Goal: Information Seeking & Learning: Check status

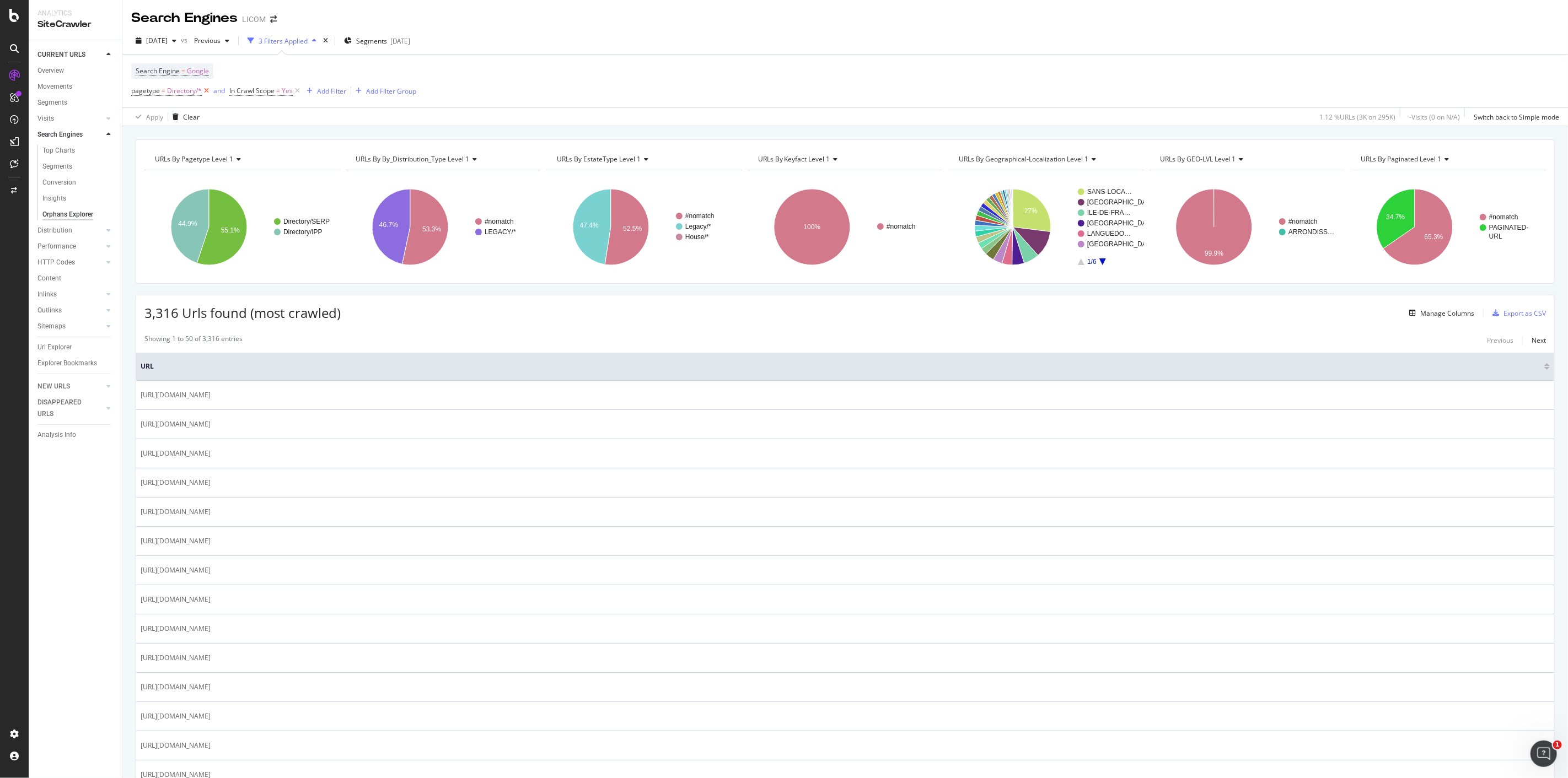
click at [208, 94] on icon at bounding box center [206, 91] width 9 height 11
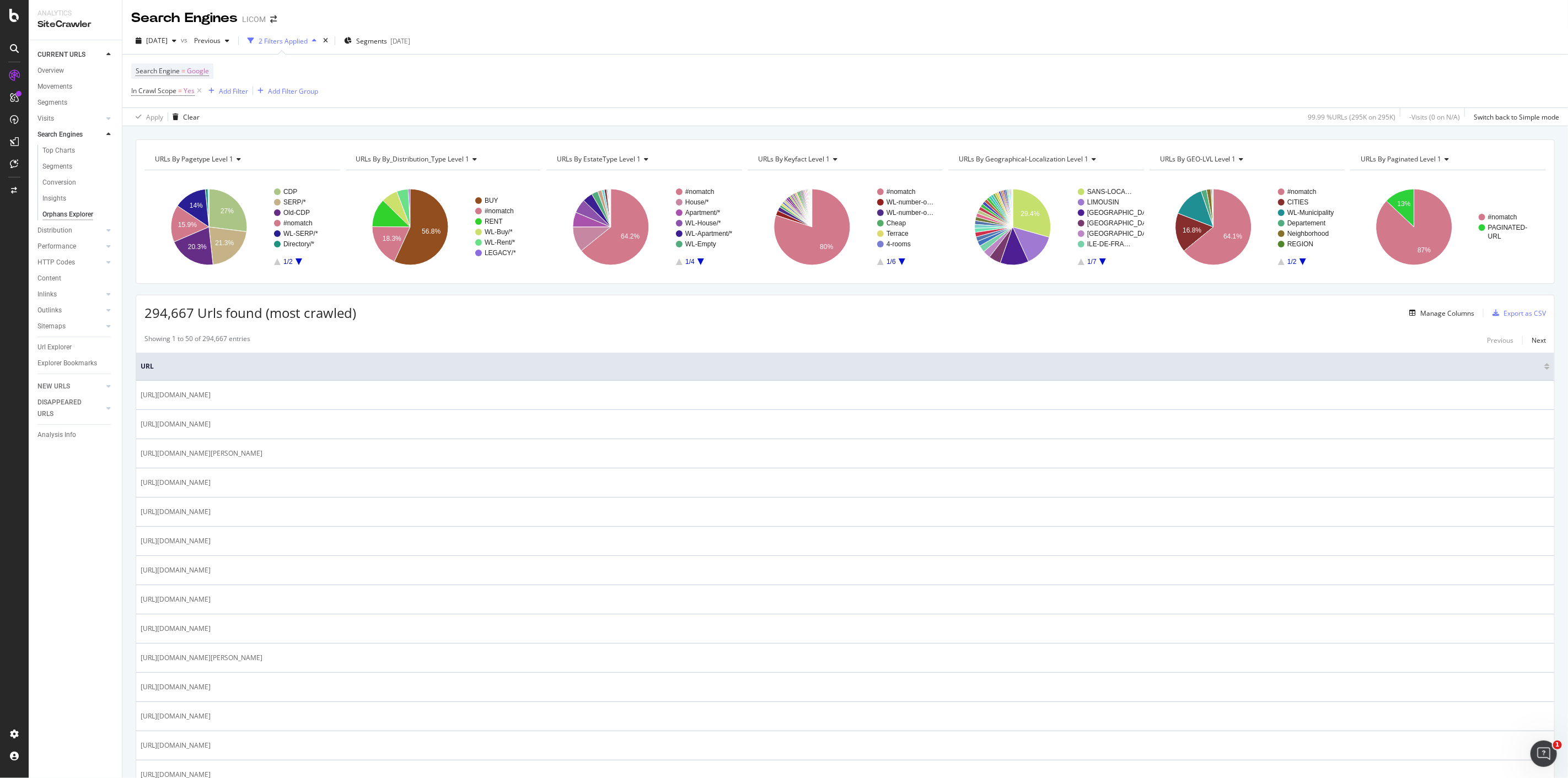
click at [298, 262] on icon "A chart." at bounding box center [299, 262] width 7 height 7
click at [277, 265] on icon "A chart." at bounding box center [277, 262] width 7 height 7
click at [296, 263] on rect "A chart." at bounding box center [302, 227] width 57 height 77
click at [298, 262] on icon "A chart." at bounding box center [299, 262] width 7 height 7
click at [279, 265] on icon "A chart." at bounding box center [277, 262] width 7 height 7
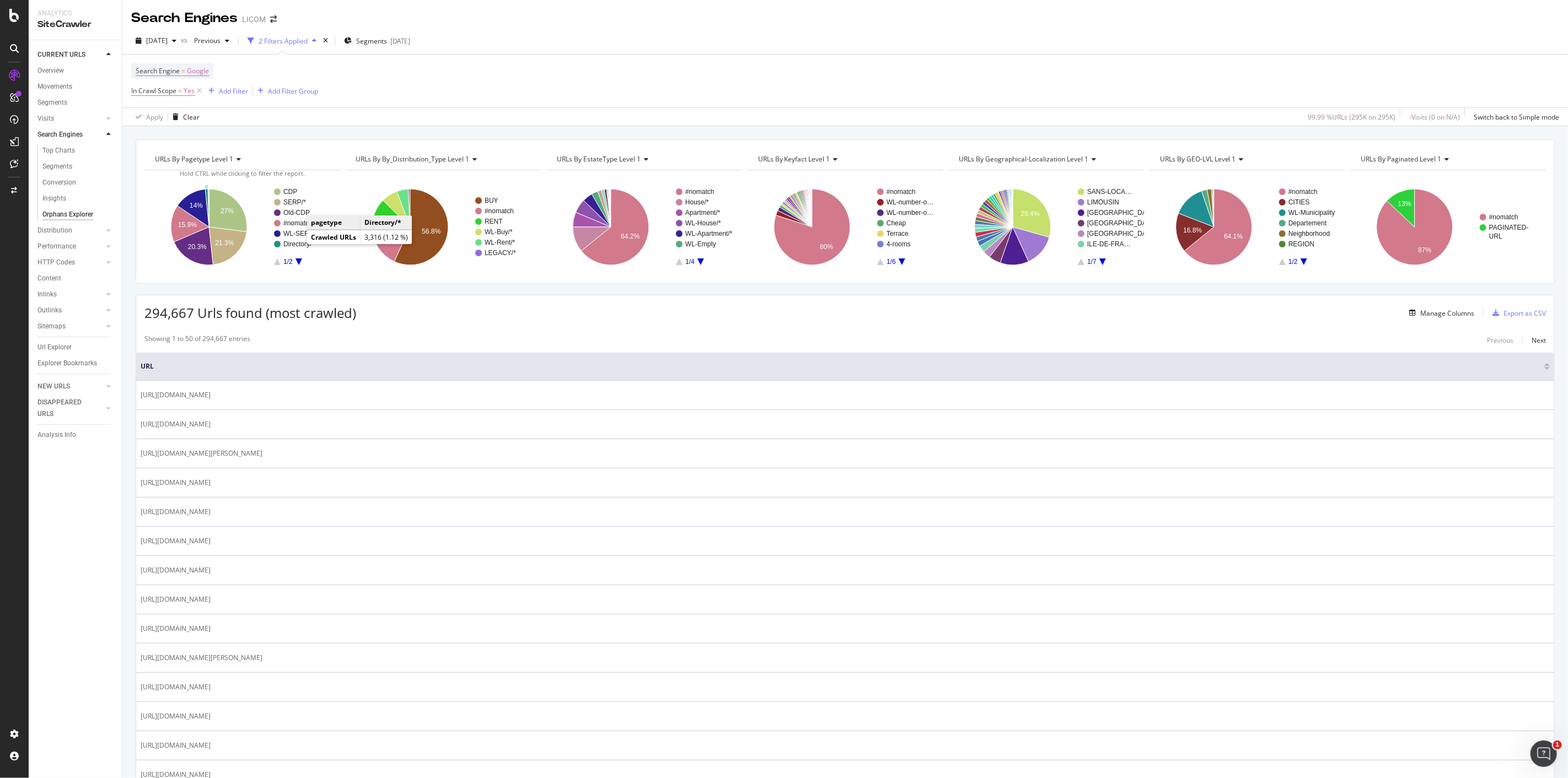
click at [296, 246] on text "Directory/*" at bounding box center [298, 244] width 31 height 8
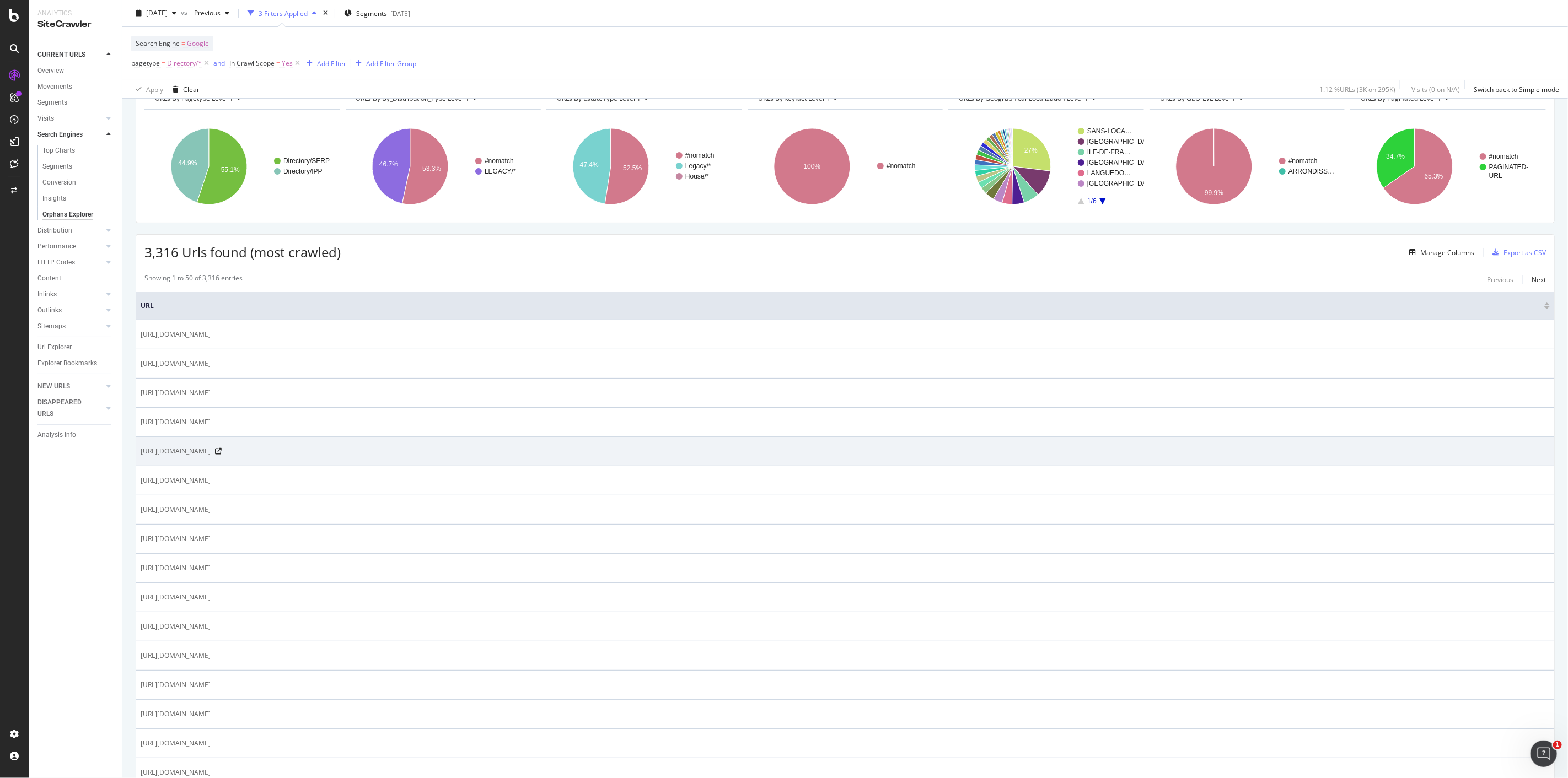
scroll to position [183, 0]
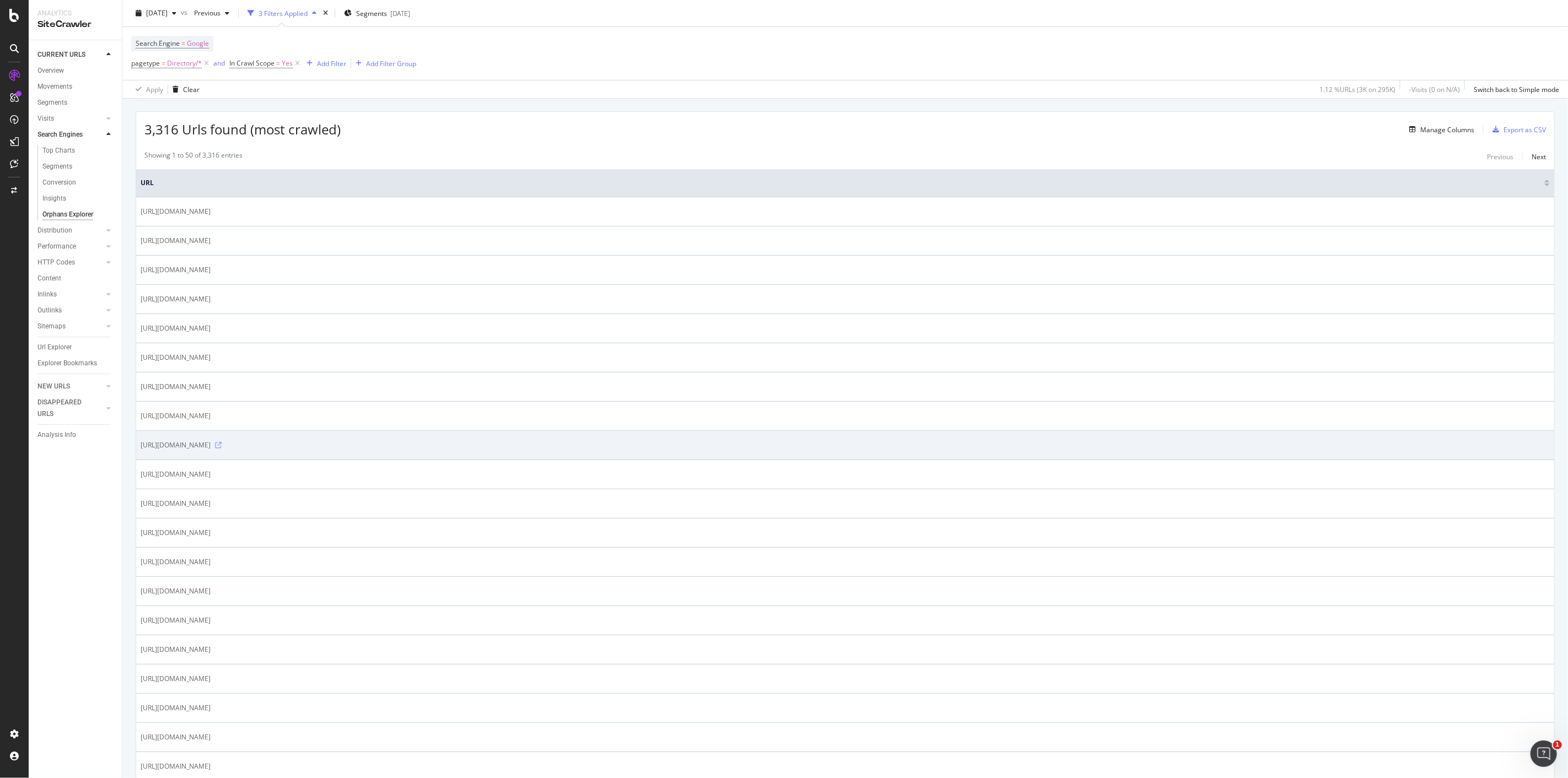
click at [221, 445] on icon at bounding box center [218, 446] width 7 height 7
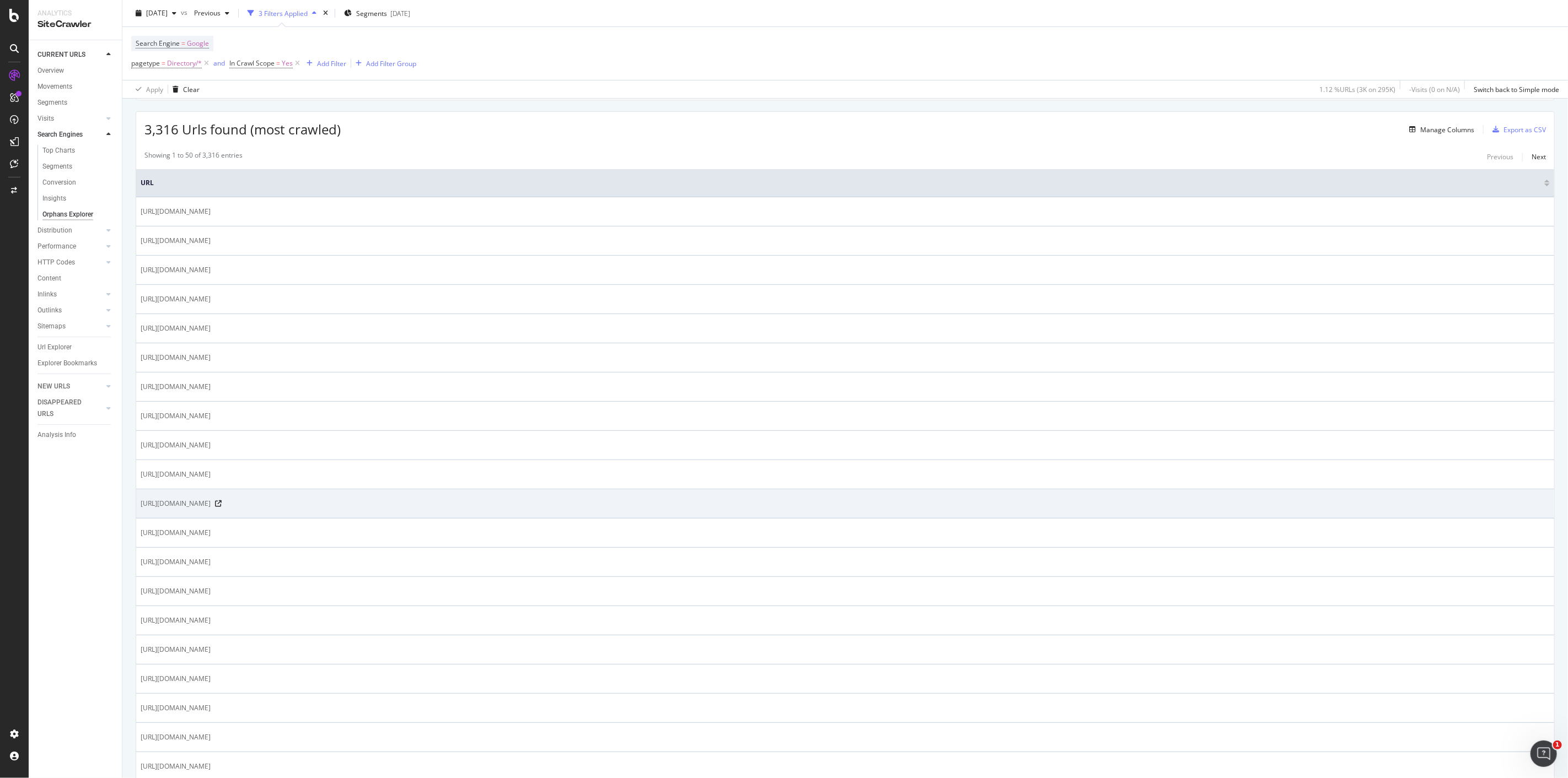
click at [210, 504] on span "[URL][DOMAIN_NAME]" at bounding box center [175, 503] width 70 height 11
click at [210, 499] on span "[URL][DOMAIN_NAME]" at bounding box center [175, 503] width 70 height 11
click at [210, 503] on span "[URL][DOMAIN_NAME]" at bounding box center [175, 503] width 70 height 11
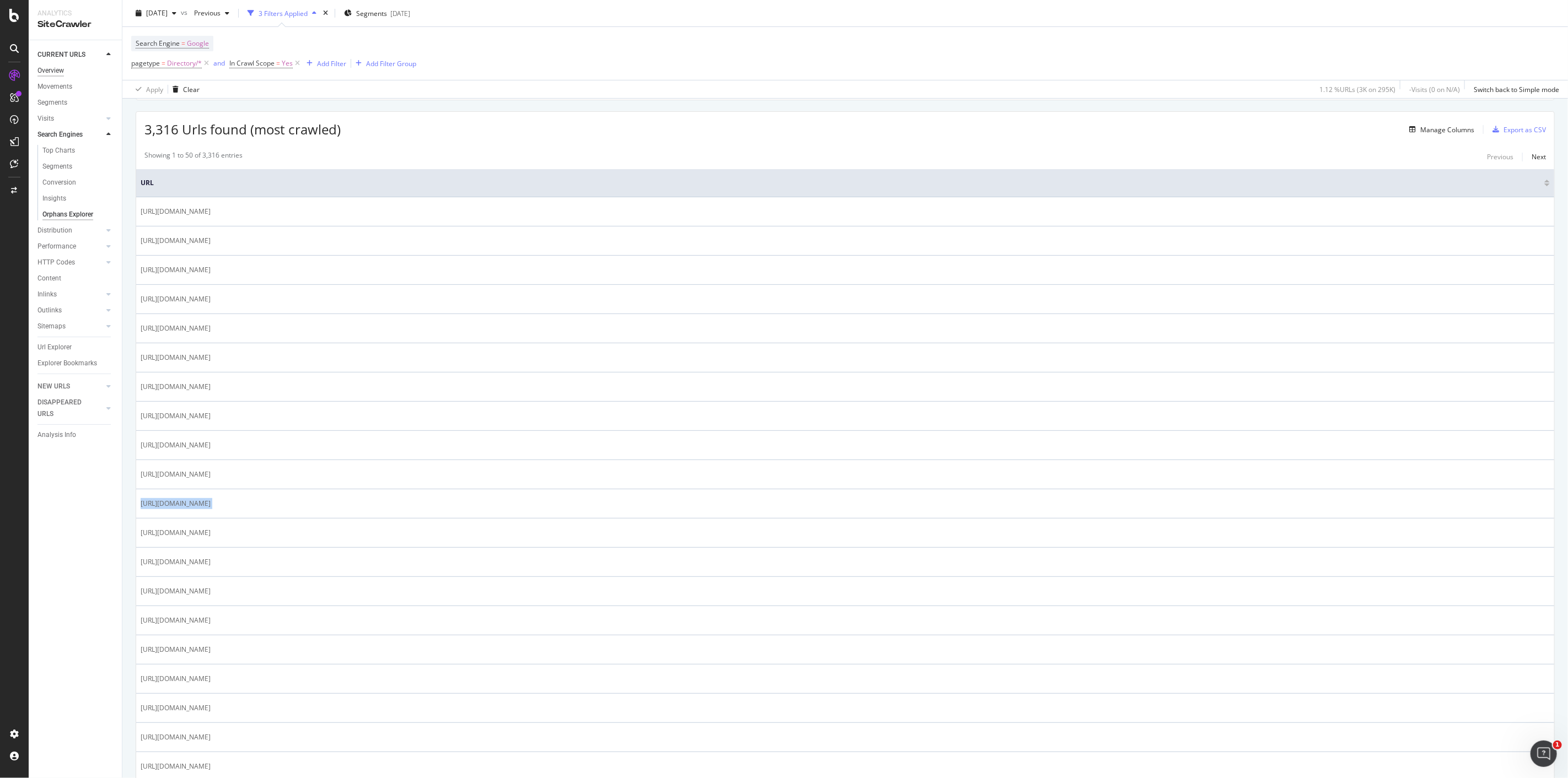
copy tbody "[URL][DOMAIN_NAME]"
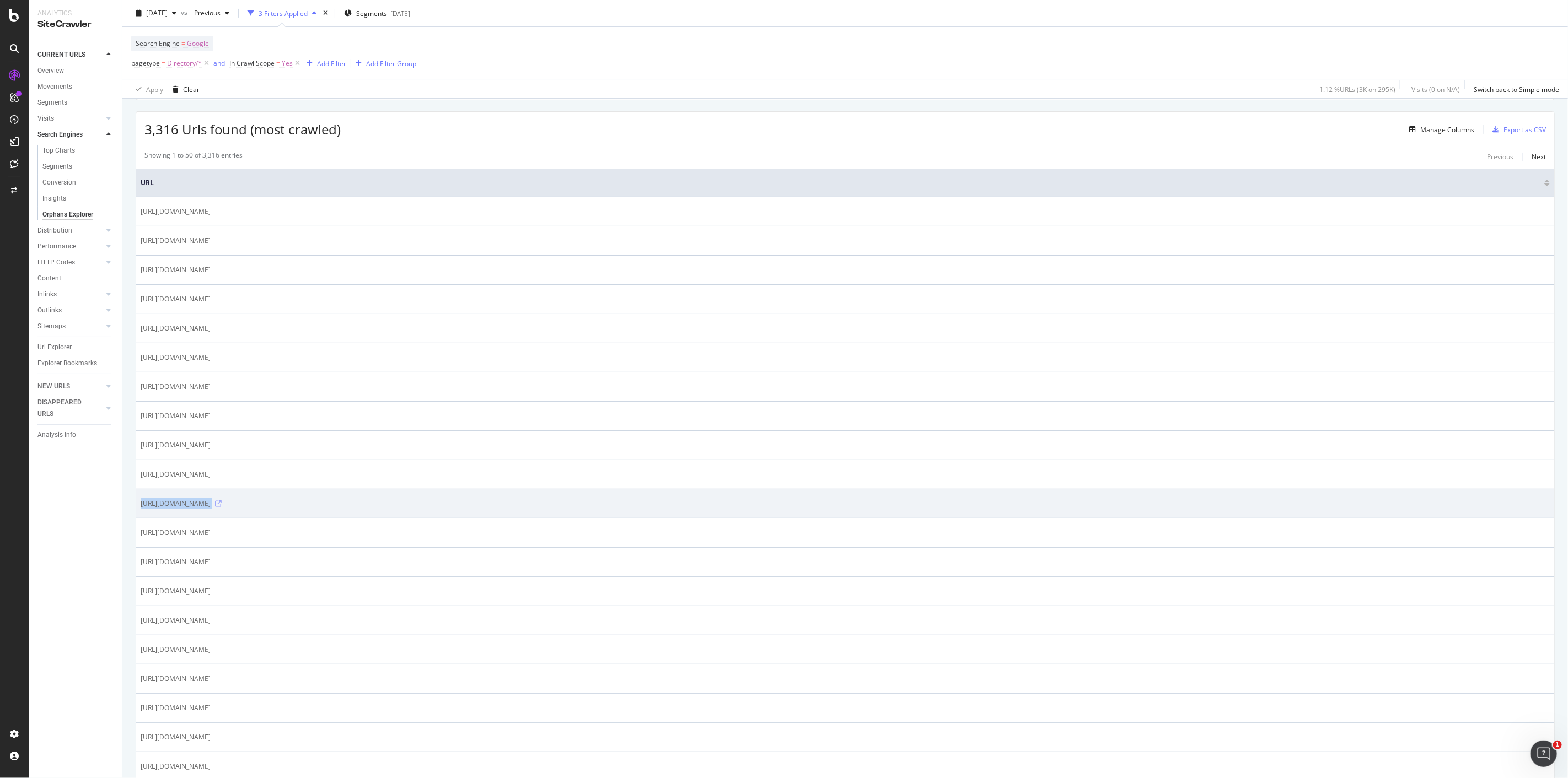
click at [221, 505] on icon at bounding box center [218, 504] width 7 height 7
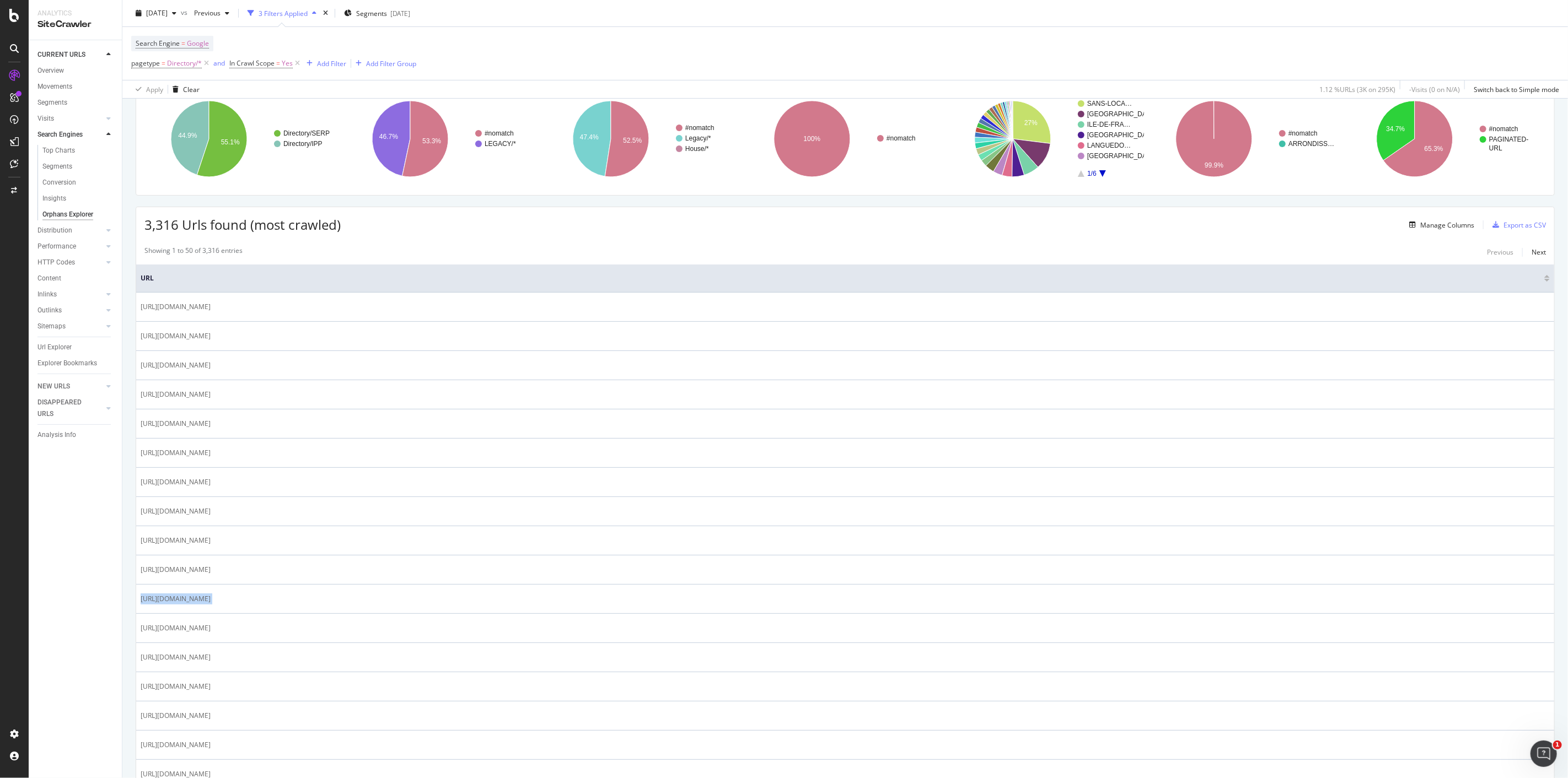
scroll to position [0, 0]
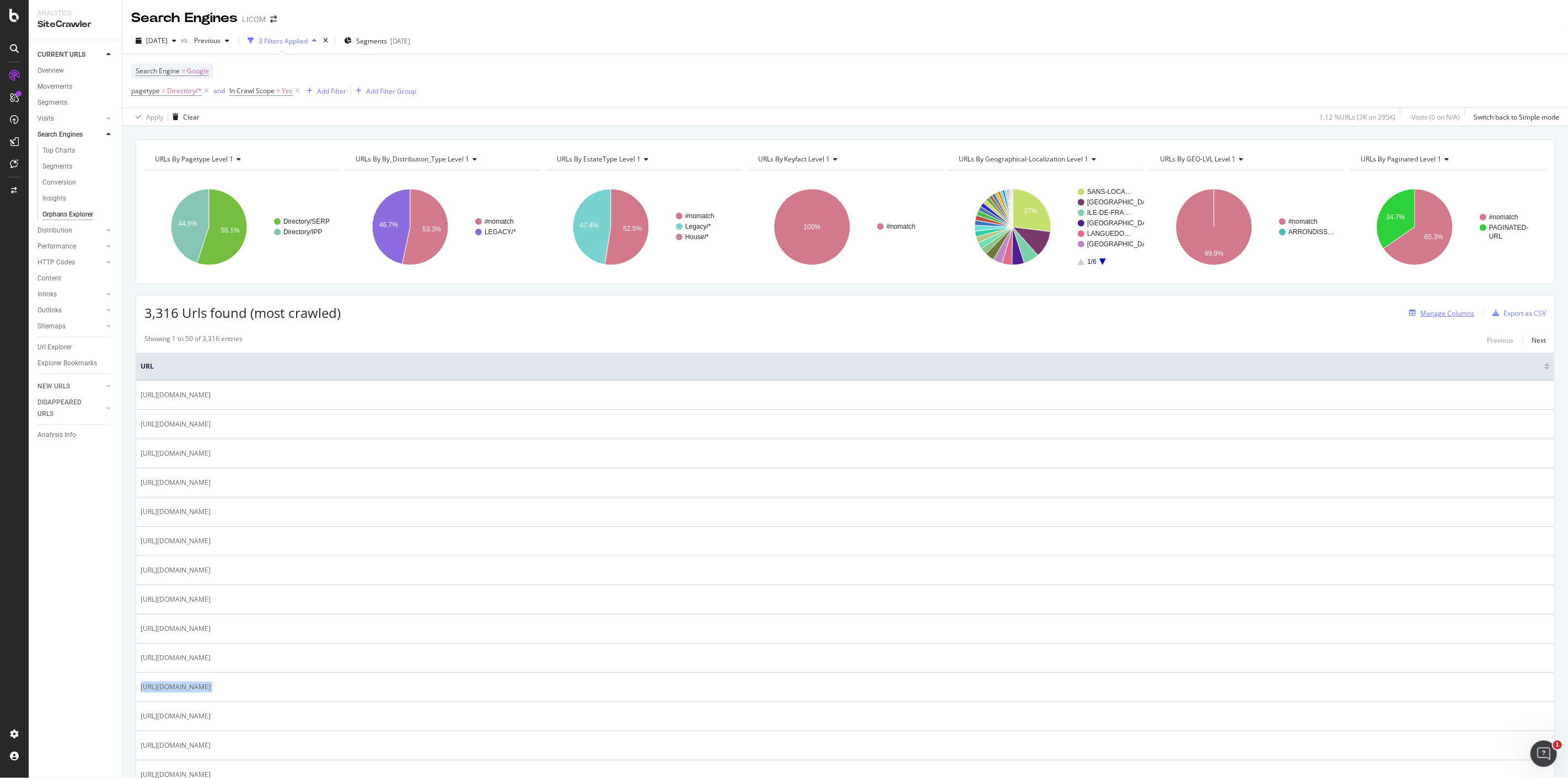
click at [1409, 316] on icon "button" at bounding box center [1412, 313] width 7 height 7
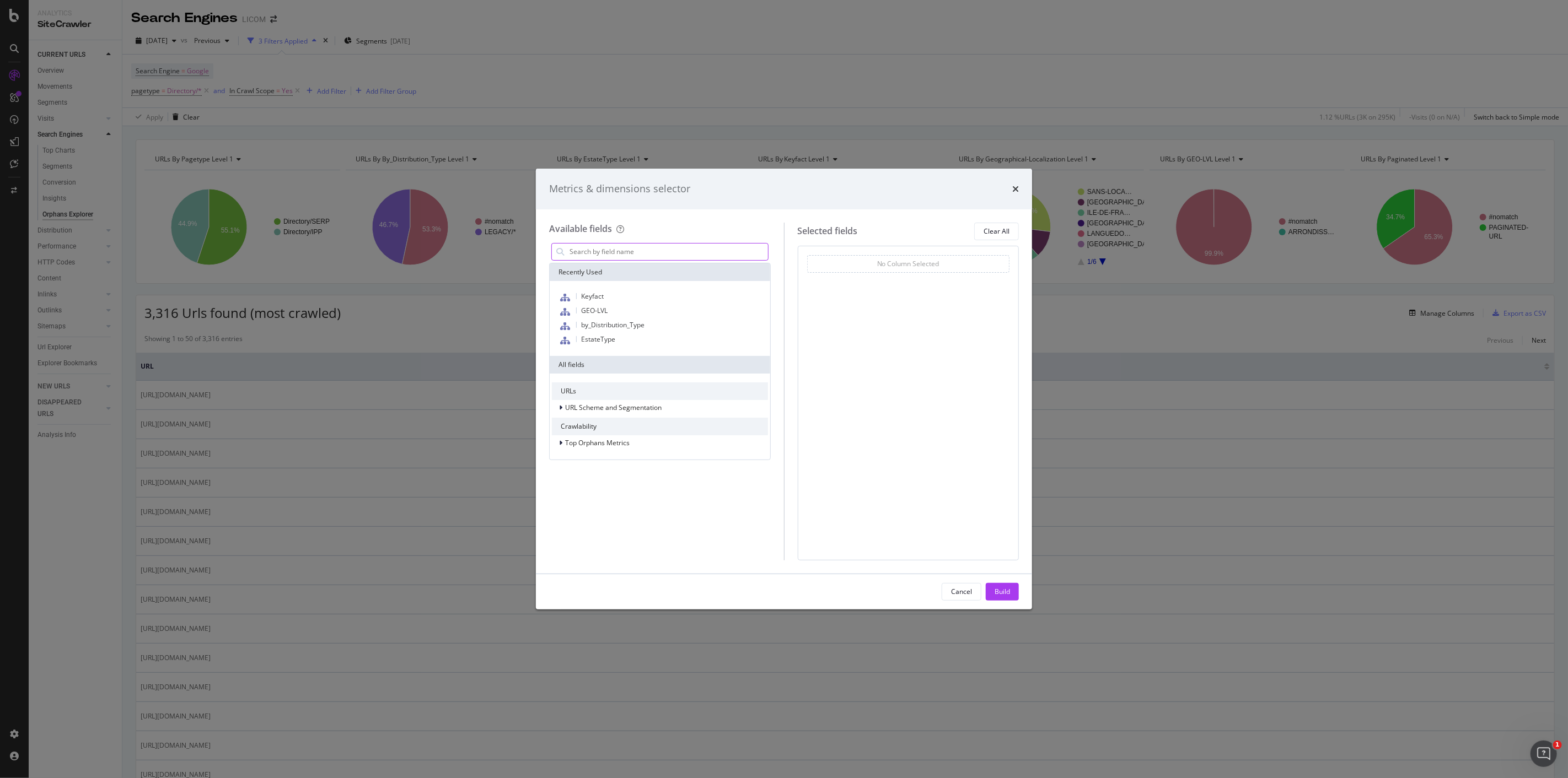
click at [629, 250] on input "modal" at bounding box center [668, 252] width 200 height 16
type input "i"
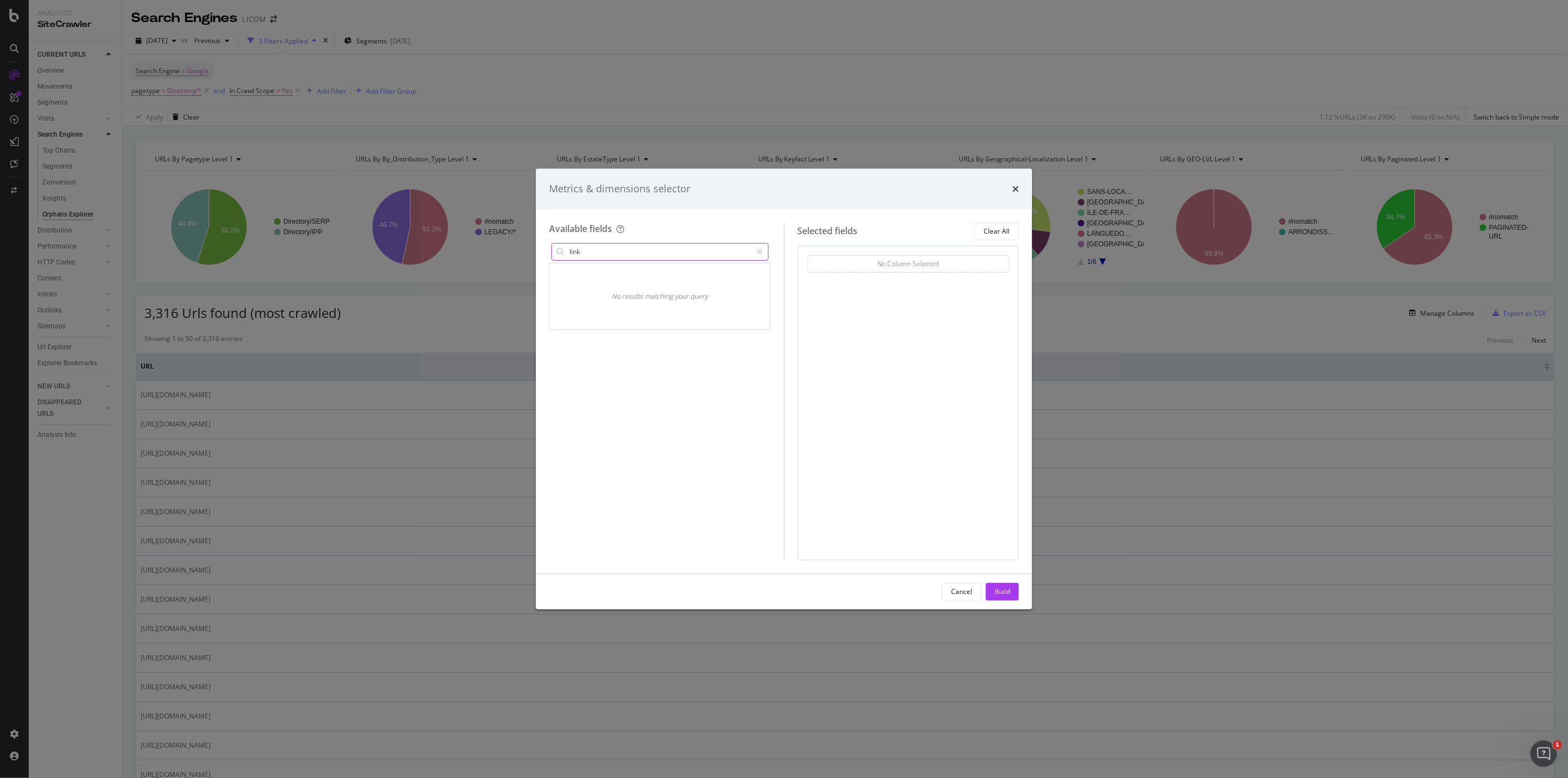
click at [631, 250] on input "link" at bounding box center [660, 252] width 183 height 16
type input "l"
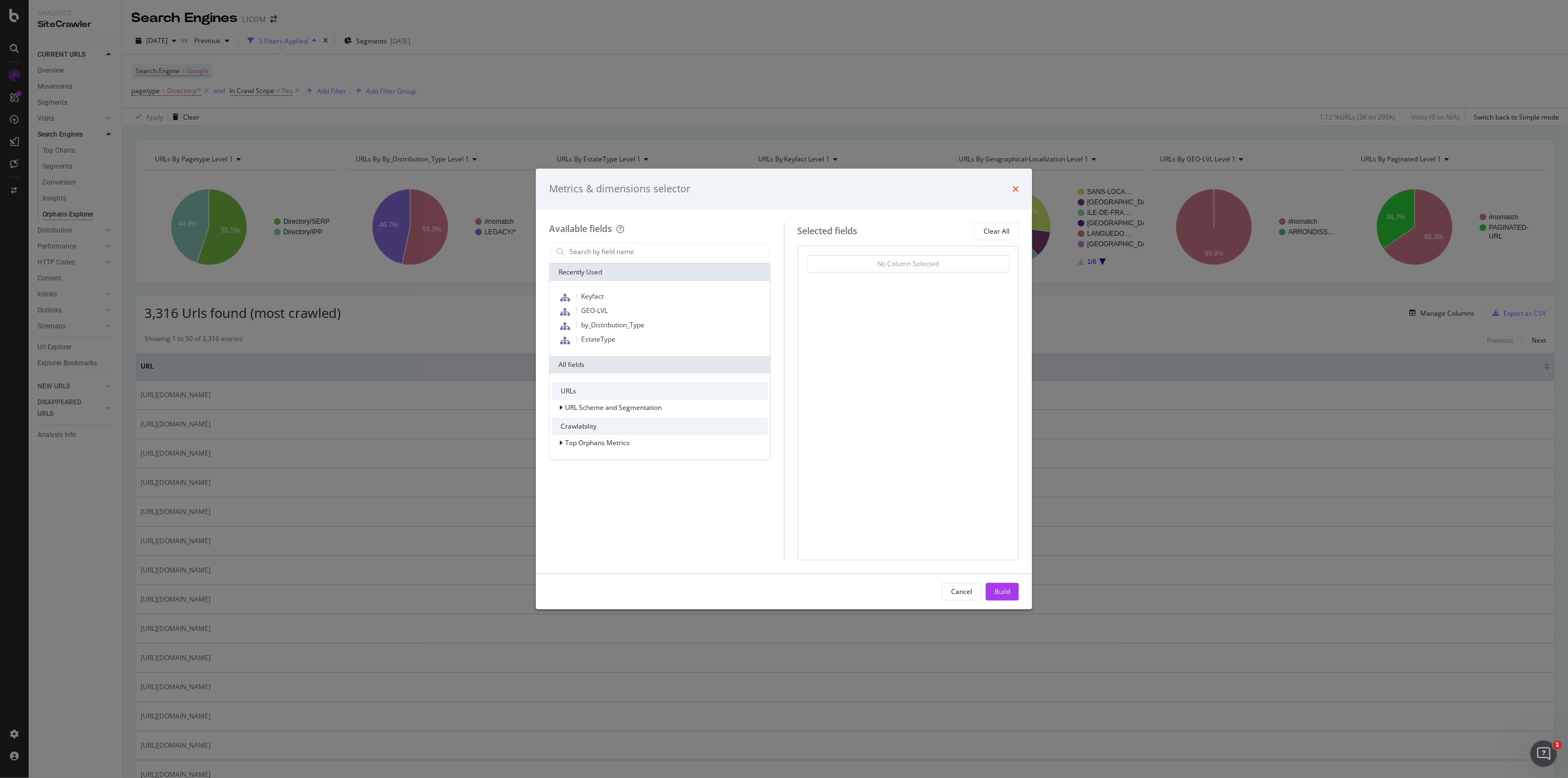
click at [1013, 185] on icon "times" at bounding box center [1015, 189] width 7 height 9
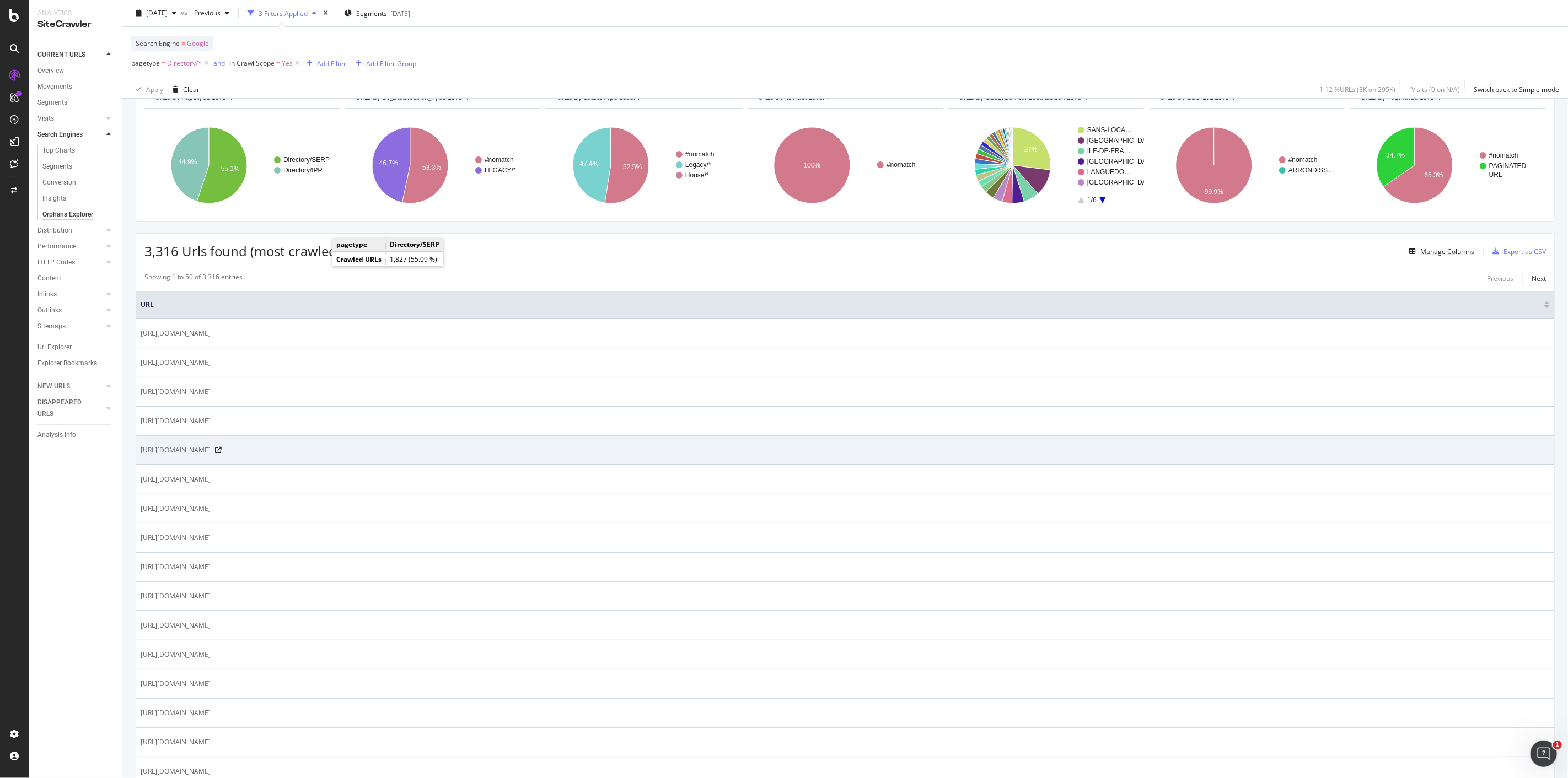
scroll to position [122, 0]
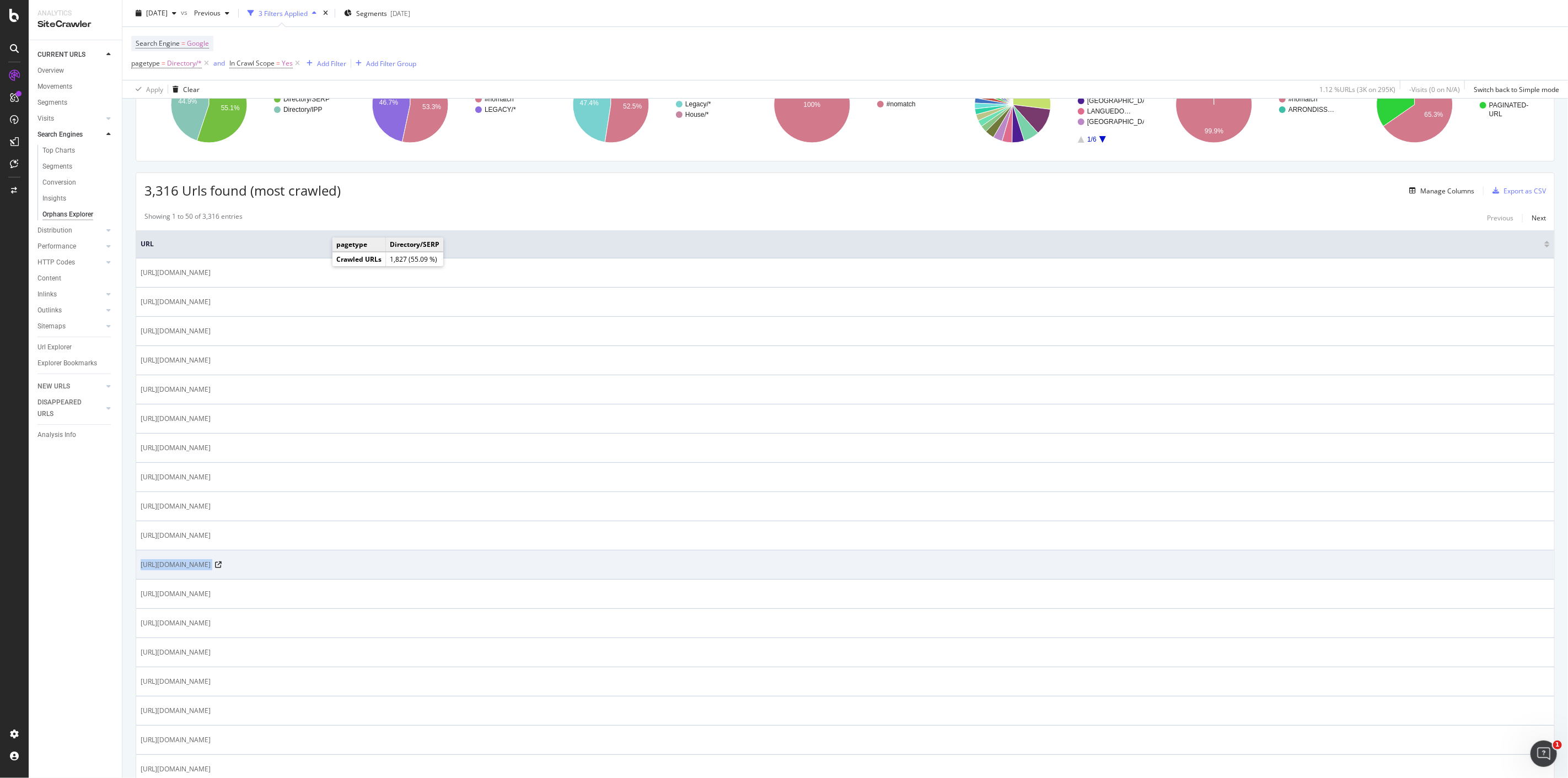
drag, startPoint x: 417, startPoint y: 574, endPoint x: 139, endPoint y: 570, distance: 278.0
click at [139, 570] on td "[URL][DOMAIN_NAME]" at bounding box center [845, 565] width 1418 height 29
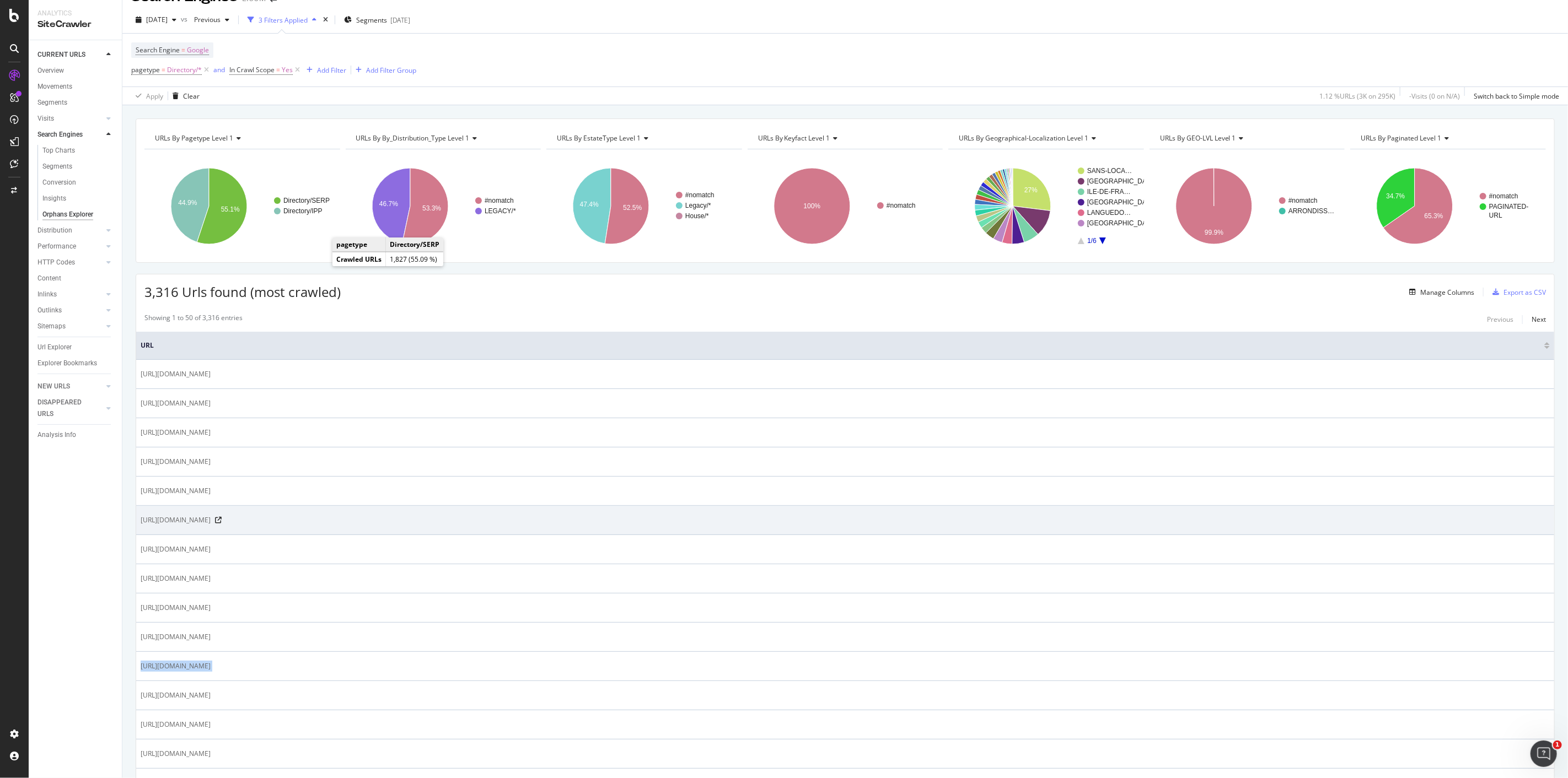
scroll to position [0, 0]
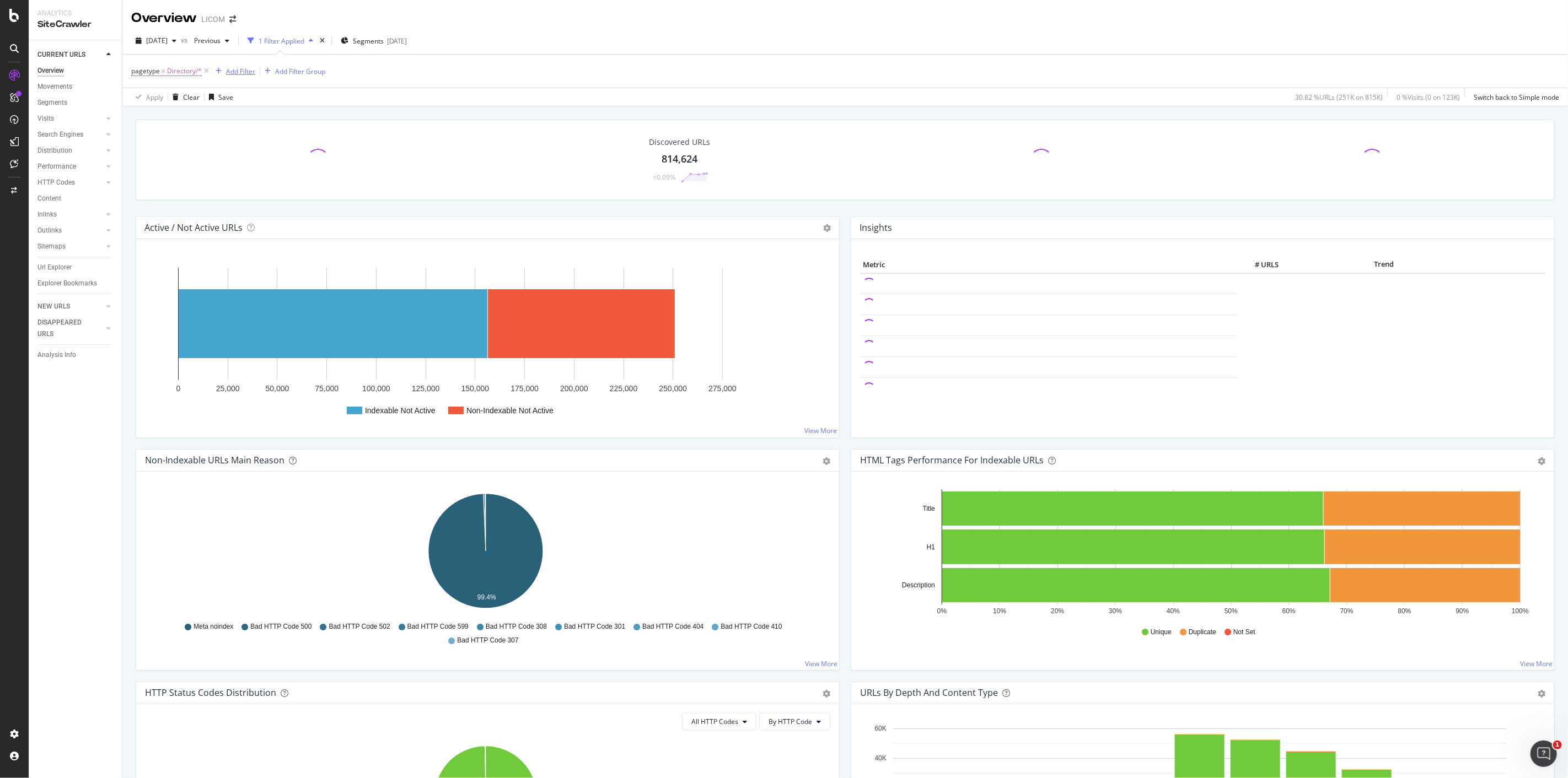
click at [226, 72] on div "Add Filter" at bounding box center [241, 72] width 29 height 9
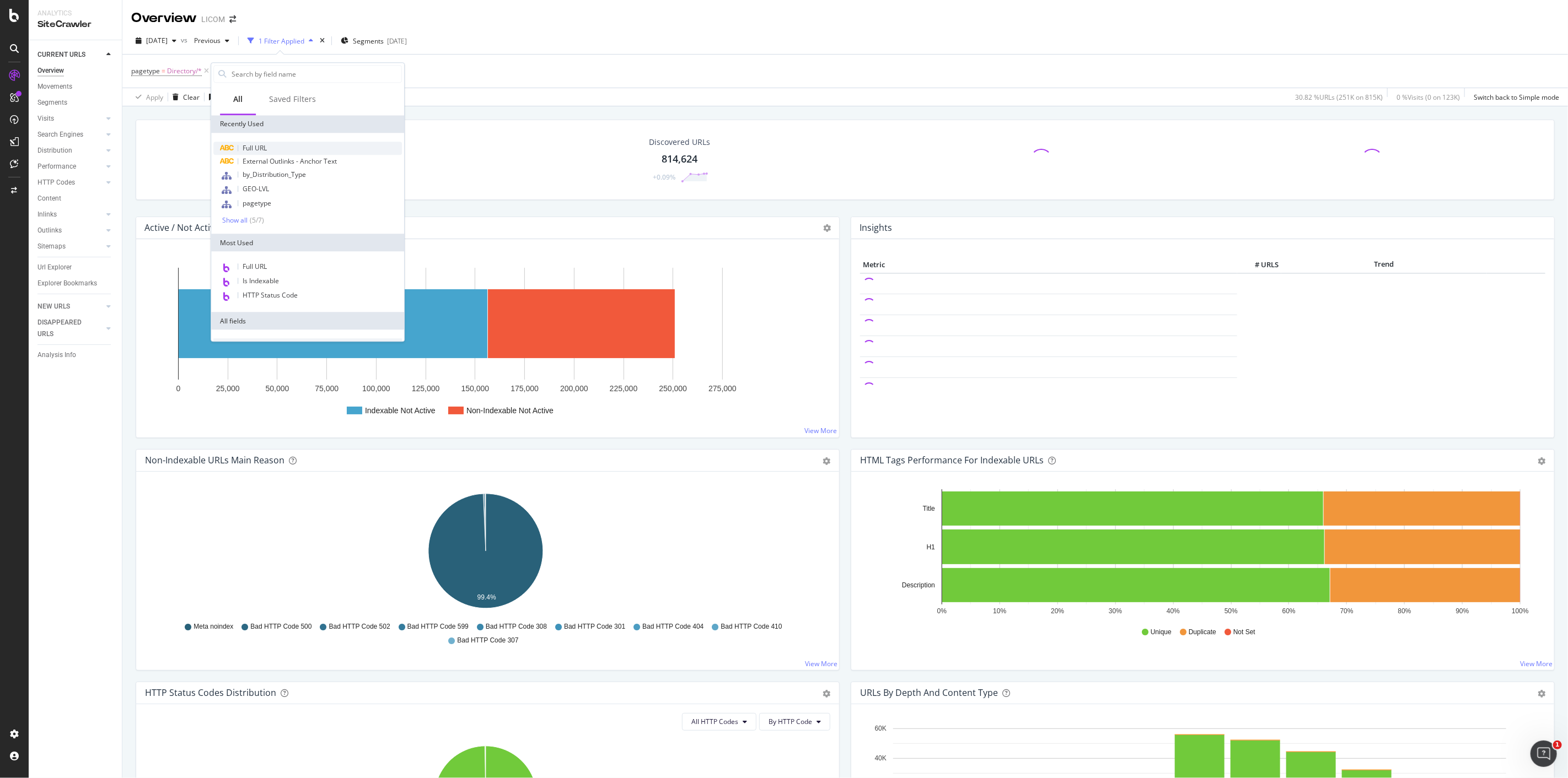
click at [266, 152] on span "Full URL" at bounding box center [254, 148] width 24 height 9
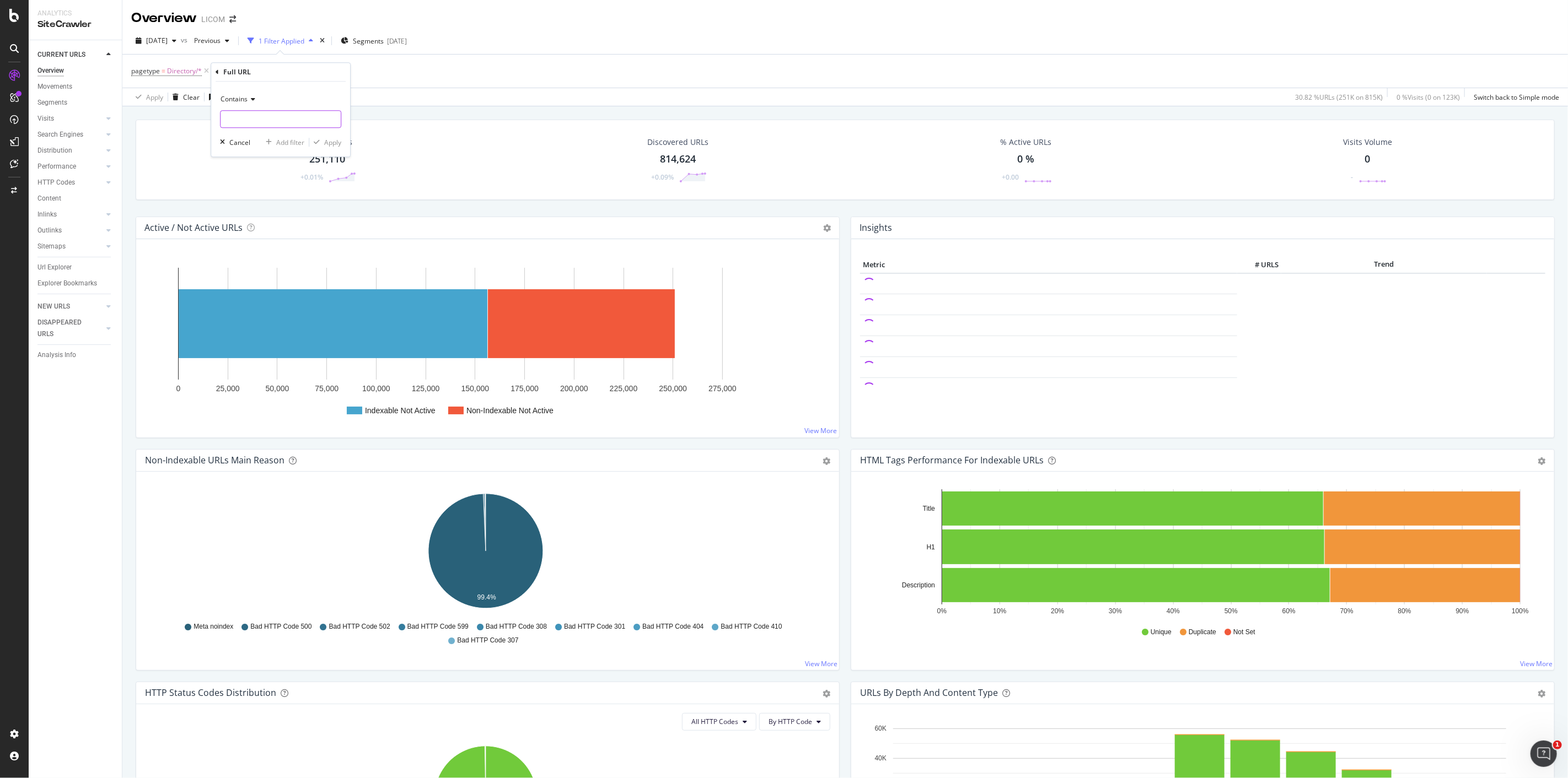
click at [310, 125] on input "text" at bounding box center [281, 119] width 120 height 18
paste input "https://www.logic-immo.com/annuaire/bergerac-24100/"
type input "https://www.logic-immo.com/annuaire/bergerac-24100/"
click at [327, 144] on div "Apply" at bounding box center [333, 143] width 17 height 9
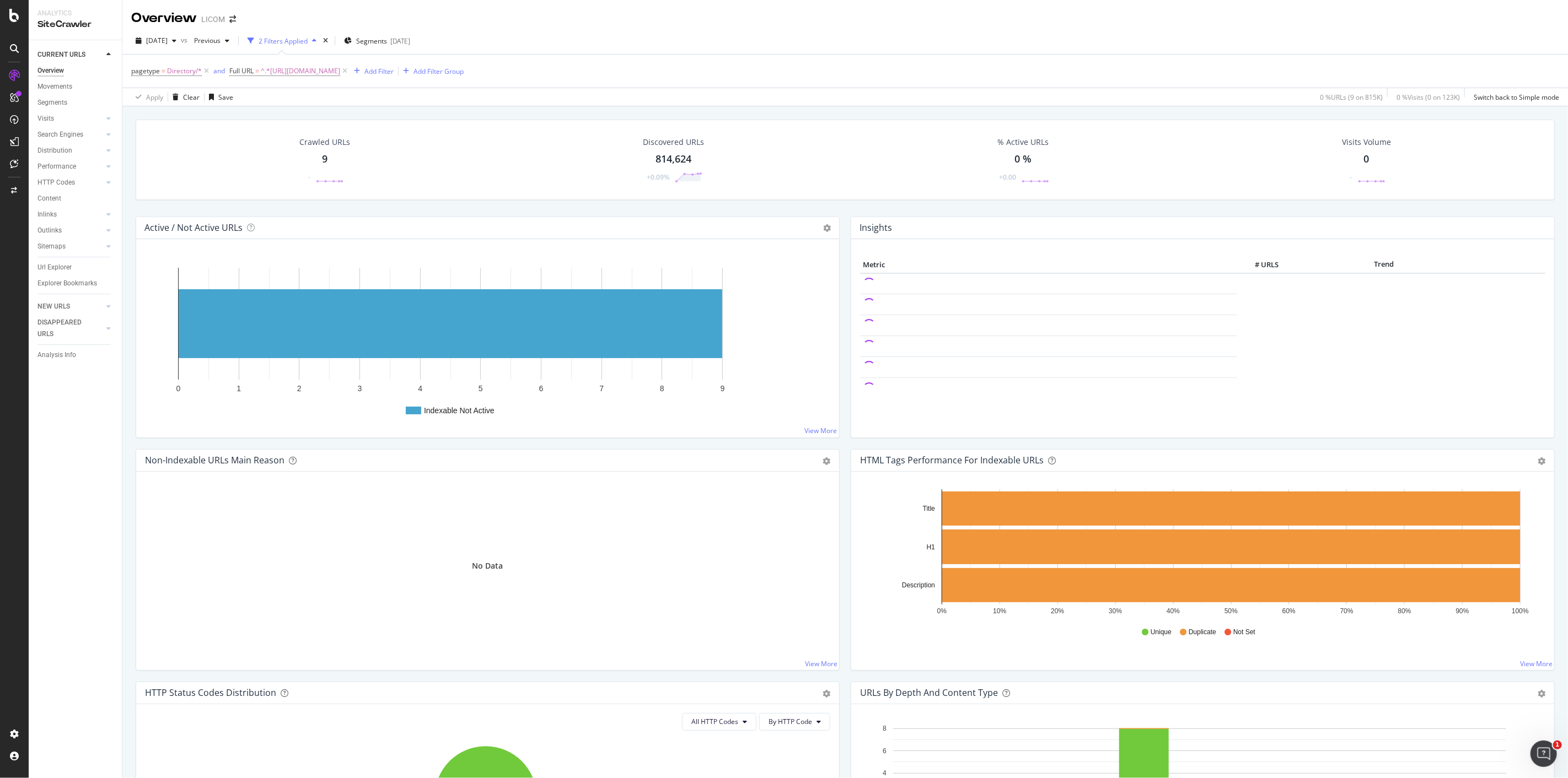
click at [328, 162] on div "Crawled URLs 9 -" at bounding box center [325, 160] width 73 height 57
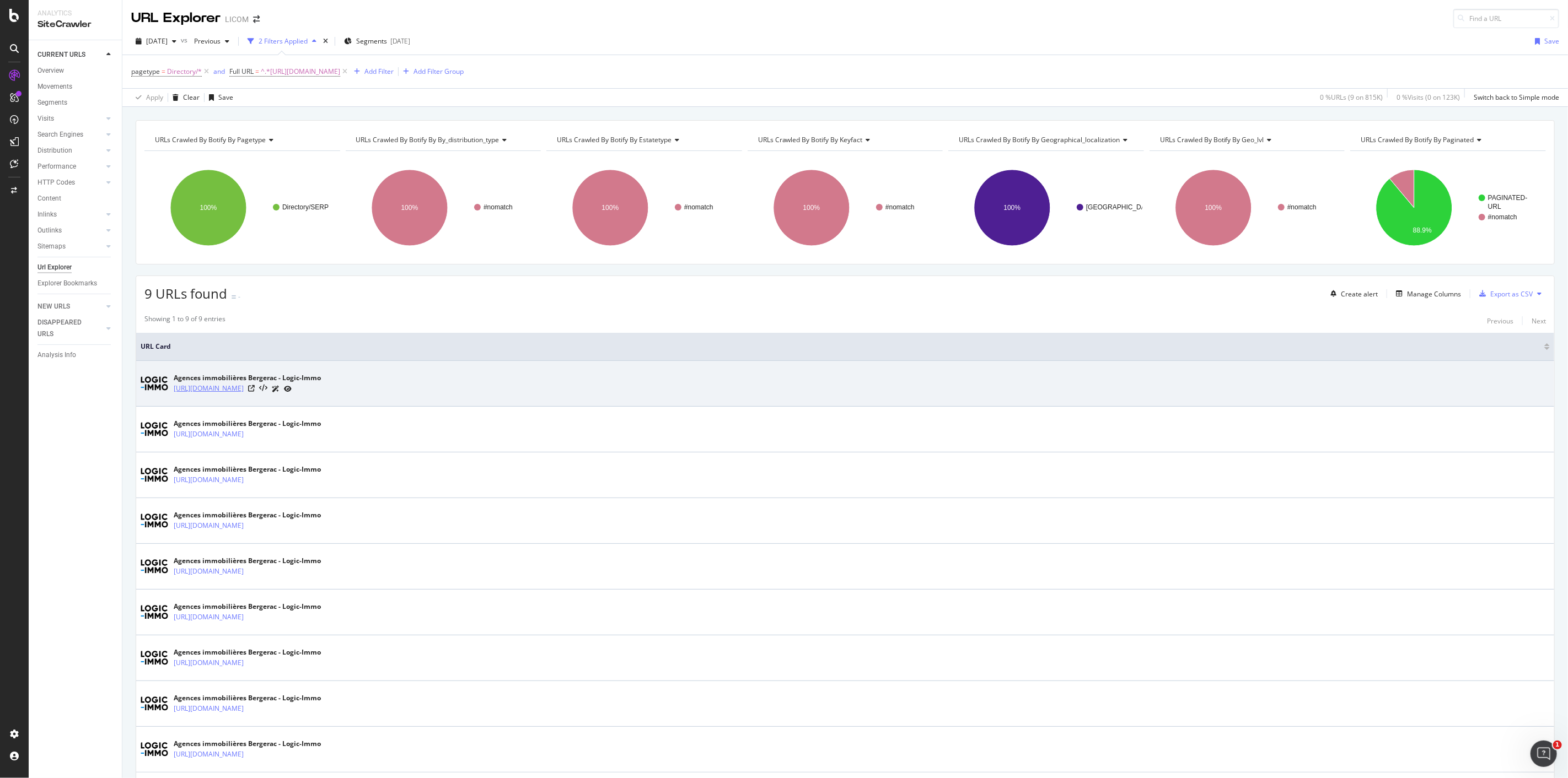
click at [244, 388] on link "https://www.logic-immo.com/annuaire/bergerac-24100/" at bounding box center [208, 388] width 70 height 11
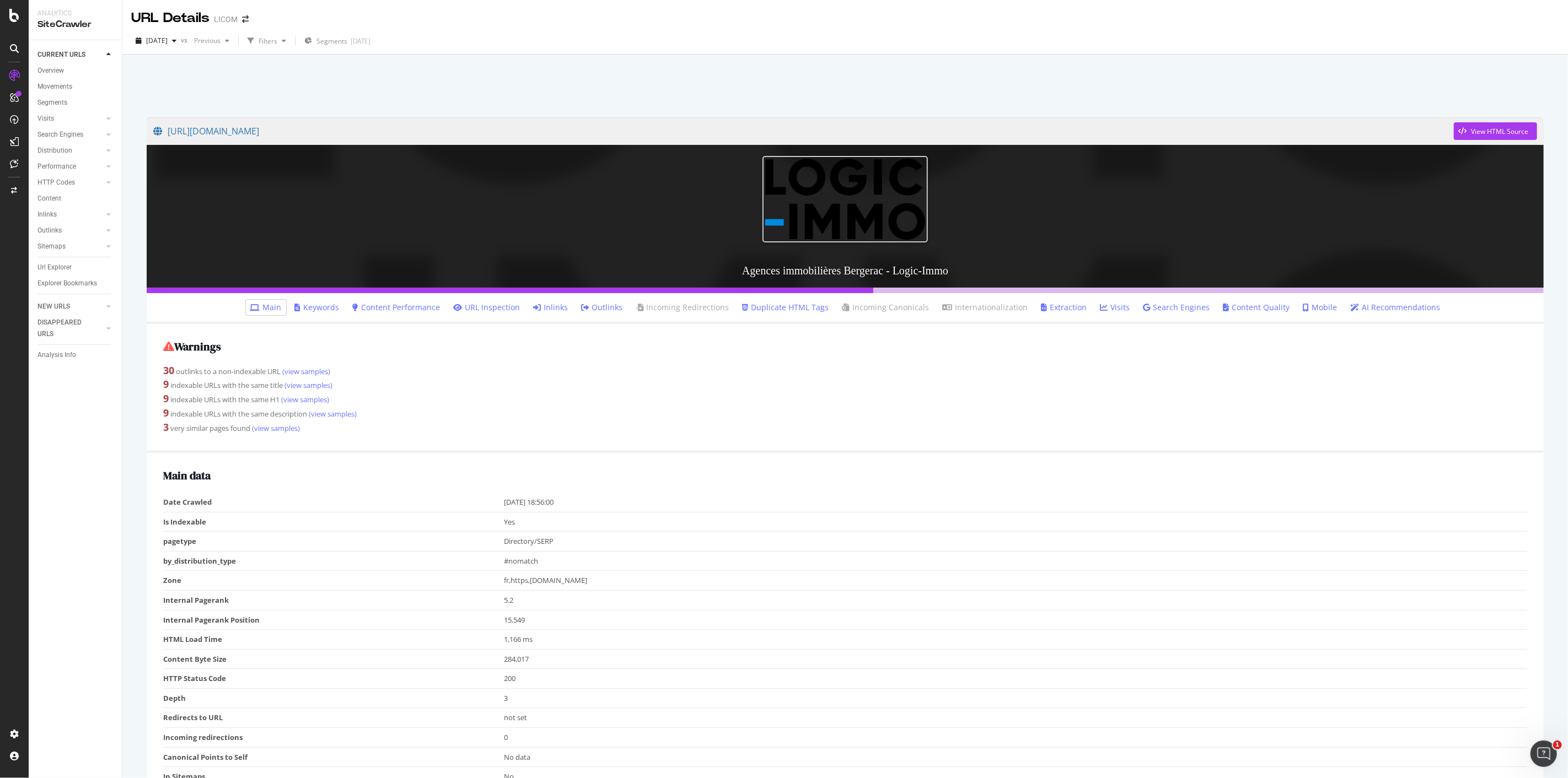
click at [557, 304] on link "Inlinks" at bounding box center [551, 308] width 35 height 11
